Goal: Find contact information: Find contact information

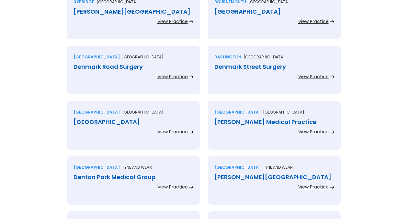
scroll to position [1143, 0]
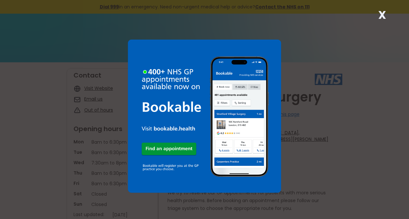
click at [384, 13] on strong "X" at bounding box center [383, 15] width 8 height 16
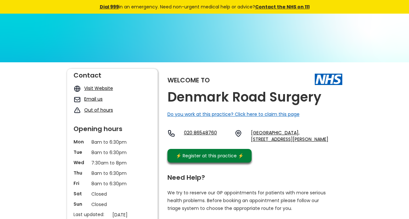
click at [250, 97] on h2 "Denmark Road Surgery" at bounding box center [245, 97] width 154 height 15
drag, startPoint x: 288, startPoint y: 148, endPoint x: 270, endPoint y: 147, distance: 18.2
click at [270, 146] on div "020 86548760 Woodside Health Centre, 3 Enmore Road, South Norwood, London, Grea…" at bounding box center [255, 137] width 175 height 16
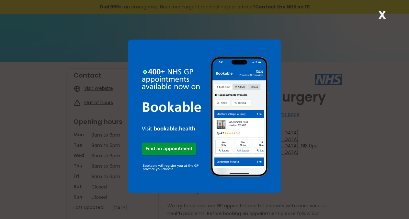
click at [381, 18] on strong "X" at bounding box center [383, 15] width 8 height 16
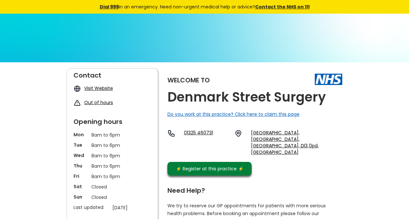
click at [306, 97] on h2 "Denmark Street Surgery" at bounding box center [247, 97] width 158 height 15
drag, startPoint x: 290, startPoint y: 145, endPoint x: 199, endPoint y: 17, distance: 156.9
click at [270, 140] on div "01325 460731 Denmark Street, Darlington, County Durham, Dl3 0pd, England" at bounding box center [255, 143] width 175 height 29
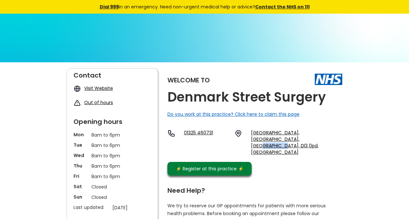
copy link "Dl3 0pd,"
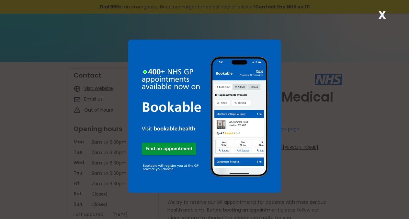
click at [384, 14] on strong "X" at bounding box center [383, 15] width 8 height 16
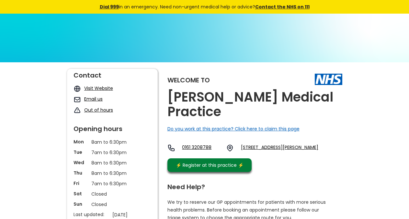
click at [329, 99] on div "Welcome to [PERSON_NAME] Medical Practice Do you work at this practice? Click h…" at bounding box center [255, 122] width 175 height 106
click at [304, 97] on h2 "[PERSON_NAME] Medical Practice" at bounding box center [255, 104] width 175 height 29
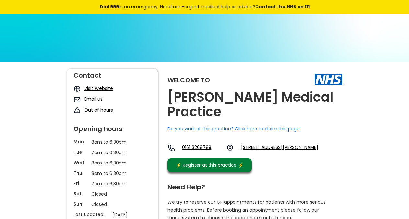
click at [304, 97] on h2 "[PERSON_NAME] Medical Practice" at bounding box center [255, 104] width 175 height 29
drag, startPoint x: 295, startPoint y: 142, endPoint x: 157, endPoint y: 11, distance: 190.3
click at [275, 144] on div "0161 3208788 [STREET_ADDRESS][PERSON_NAME]" at bounding box center [243, 149] width 151 height 11
copy link "M34 3je"
